Goal: Task Accomplishment & Management: Manage account settings

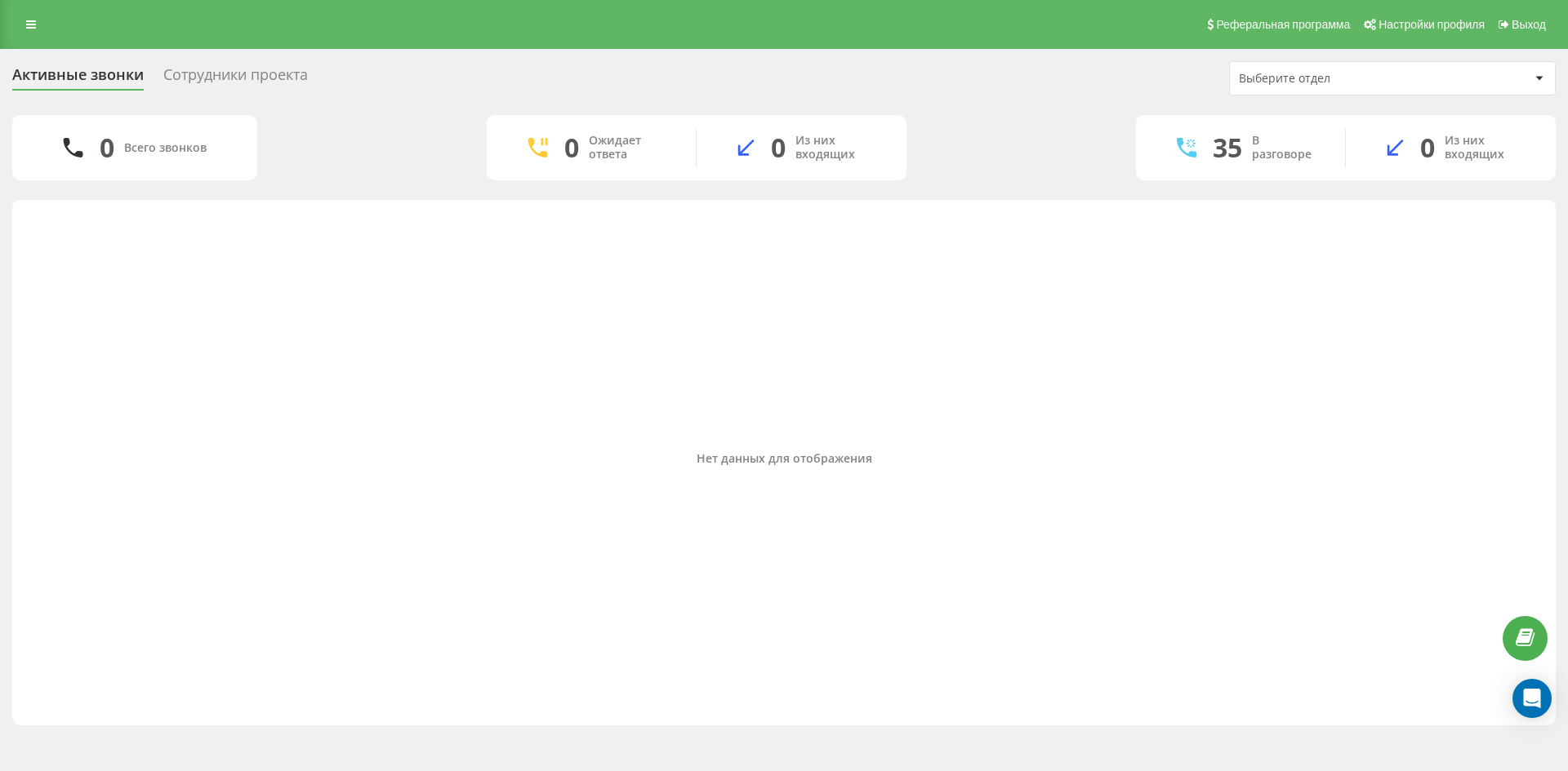
click at [213, 72] on div "Сотрудники проекта" at bounding box center [236, 78] width 145 height 25
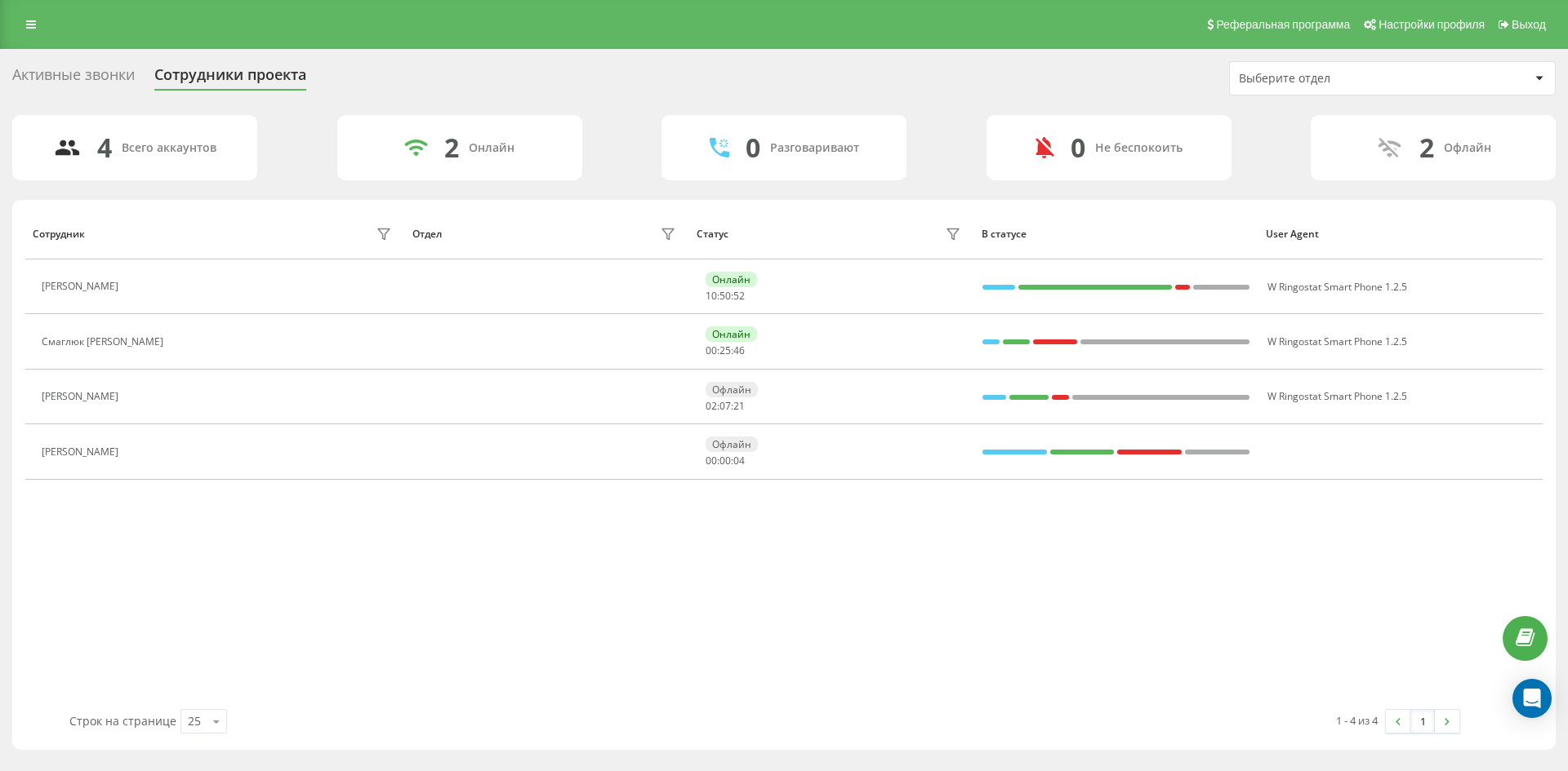
click at [911, 81] on div "Активные звонки Сотрудники проекта Выберите отдел" at bounding box center [784, 78] width 1544 height 34
click at [71, 77] on div "Активные звонки" at bounding box center [73, 78] width 122 height 25
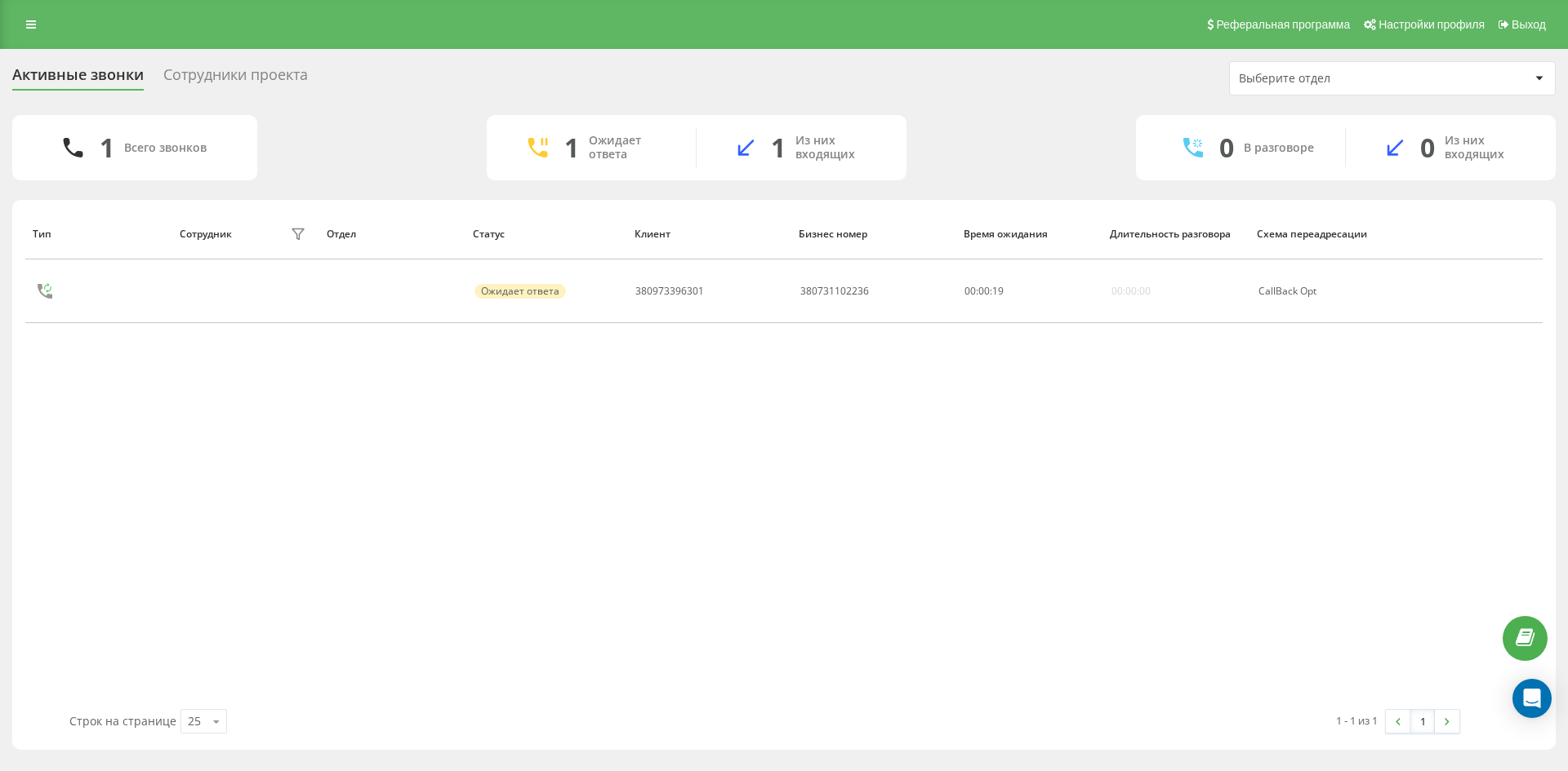
click at [208, 77] on div "Сотрудники проекта" at bounding box center [236, 78] width 145 height 25
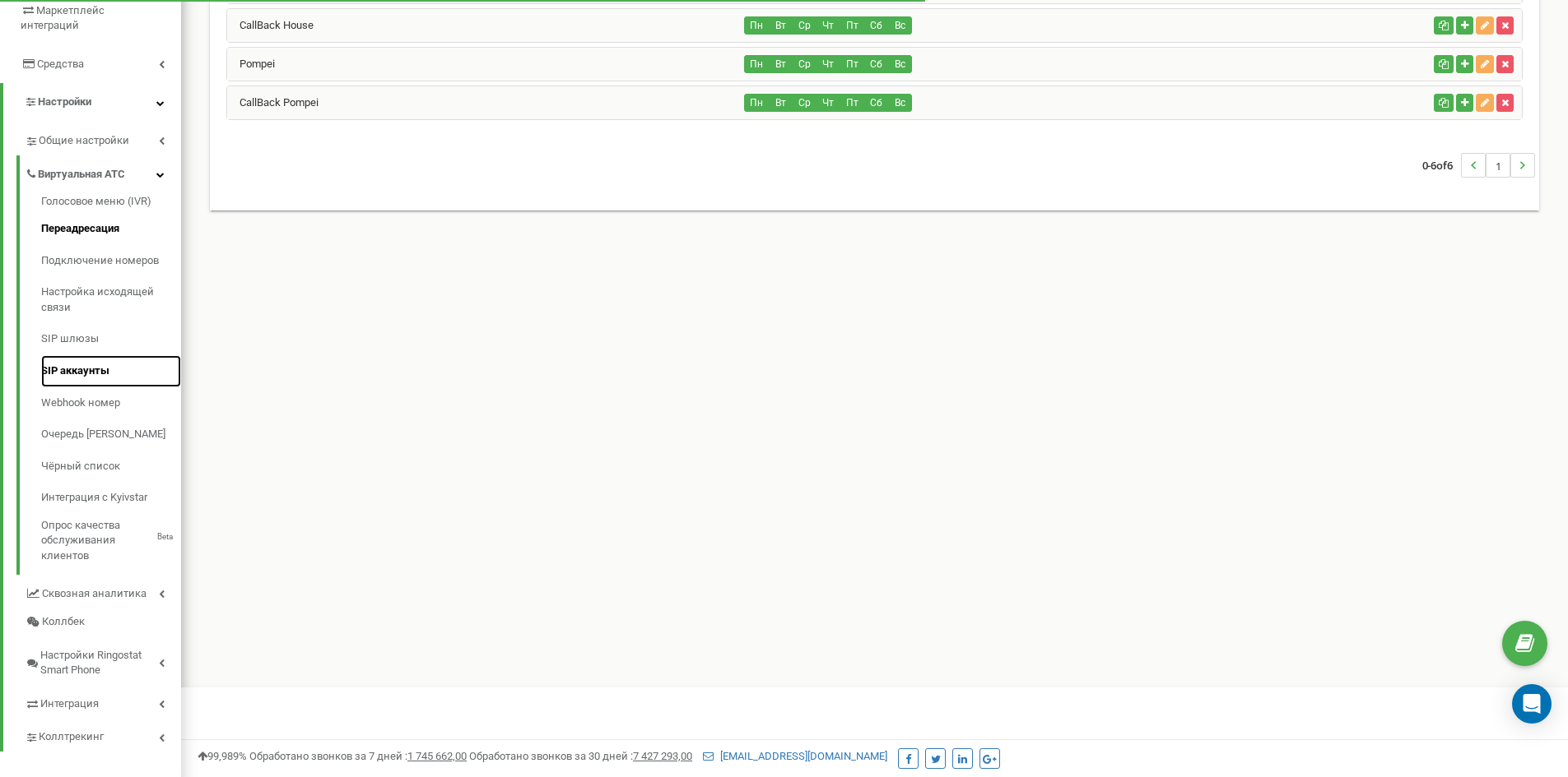
click at [97, 355] on link "SIP аккаунты" at bounding box center [111, 371] width 140 height 32
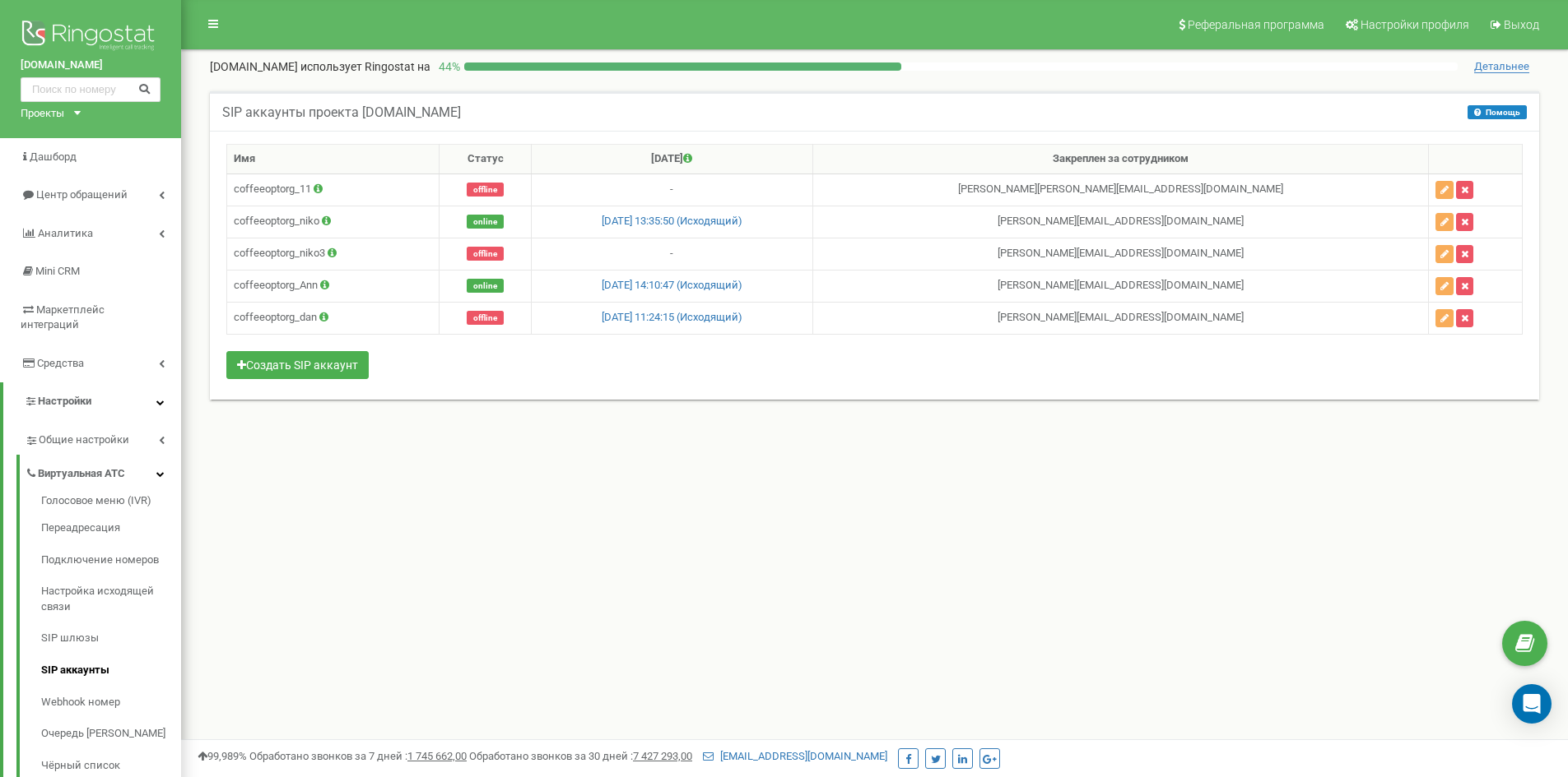
click at [222, 431] on div "SIP аккаунты проекта [DOMAIN_NAME] Помощь Помощь В данном разделе вы можете соз…" at bounding box center [874, 263] width 1362 height 378
